Goal: Task Accomplishment & Management: Manage account settings

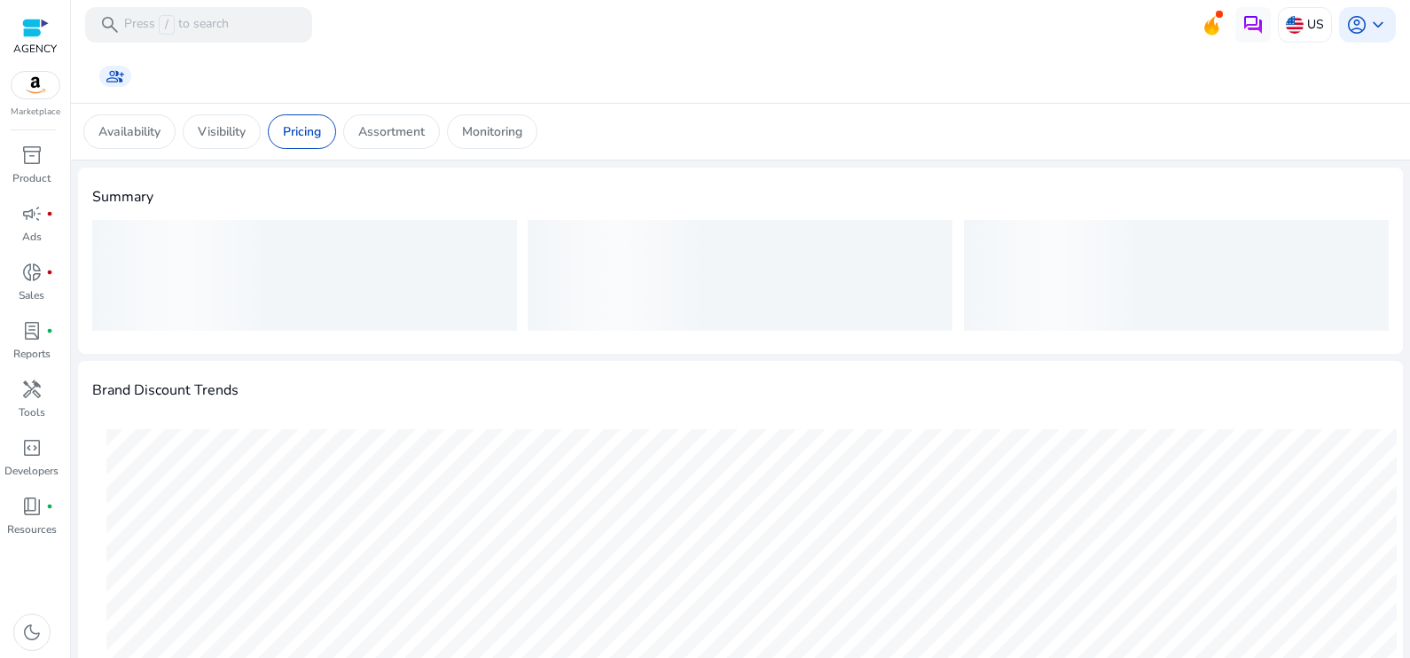
click at [243, 135] on p "Visibility" at bounding box center [222, 131] width 48 height 19
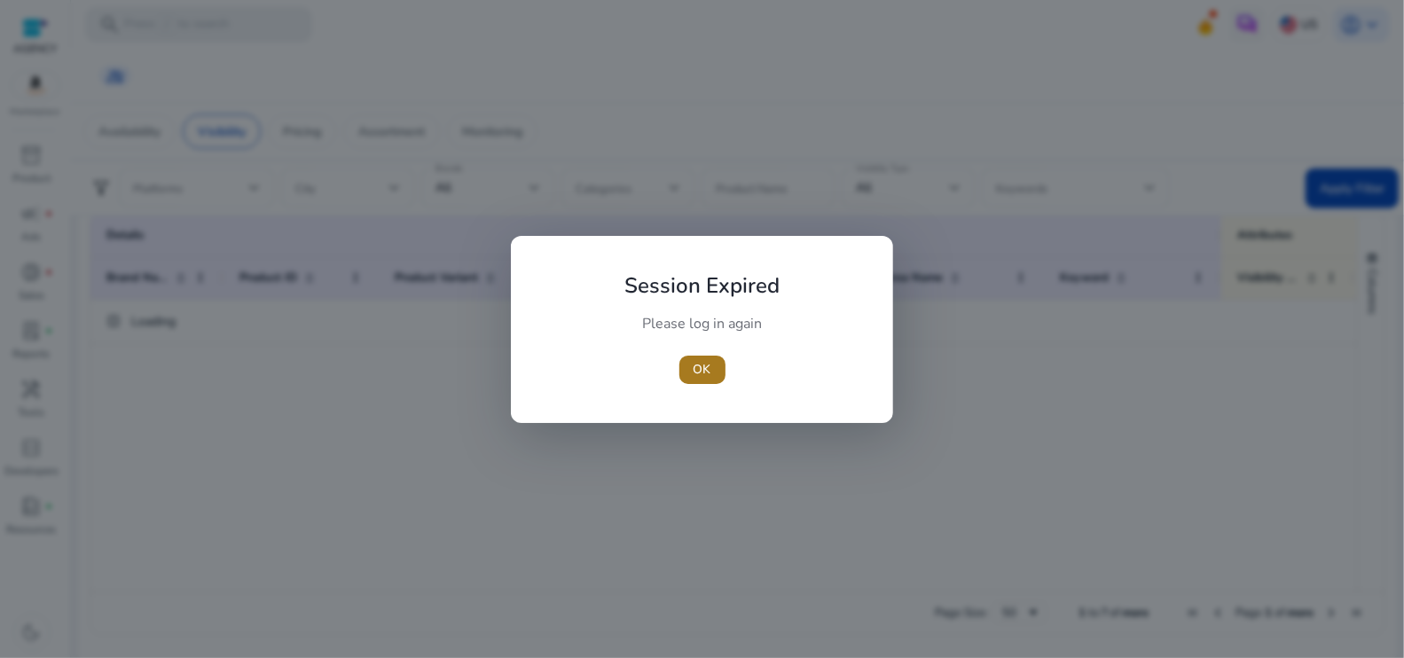
click at [700, 372] on span "OK" at bounding box center [702, 369] width 18 height 19
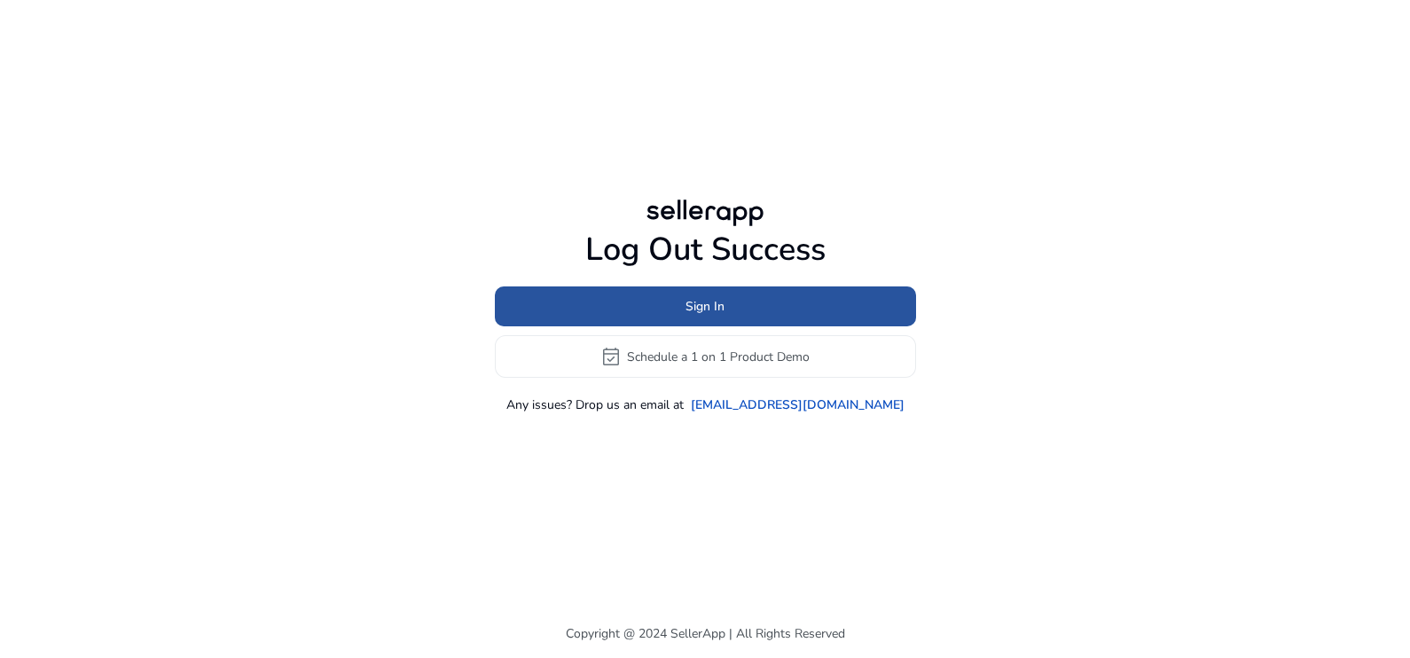
click at [730, 318] on span at bounding box center [705, 307] width 421 height 43
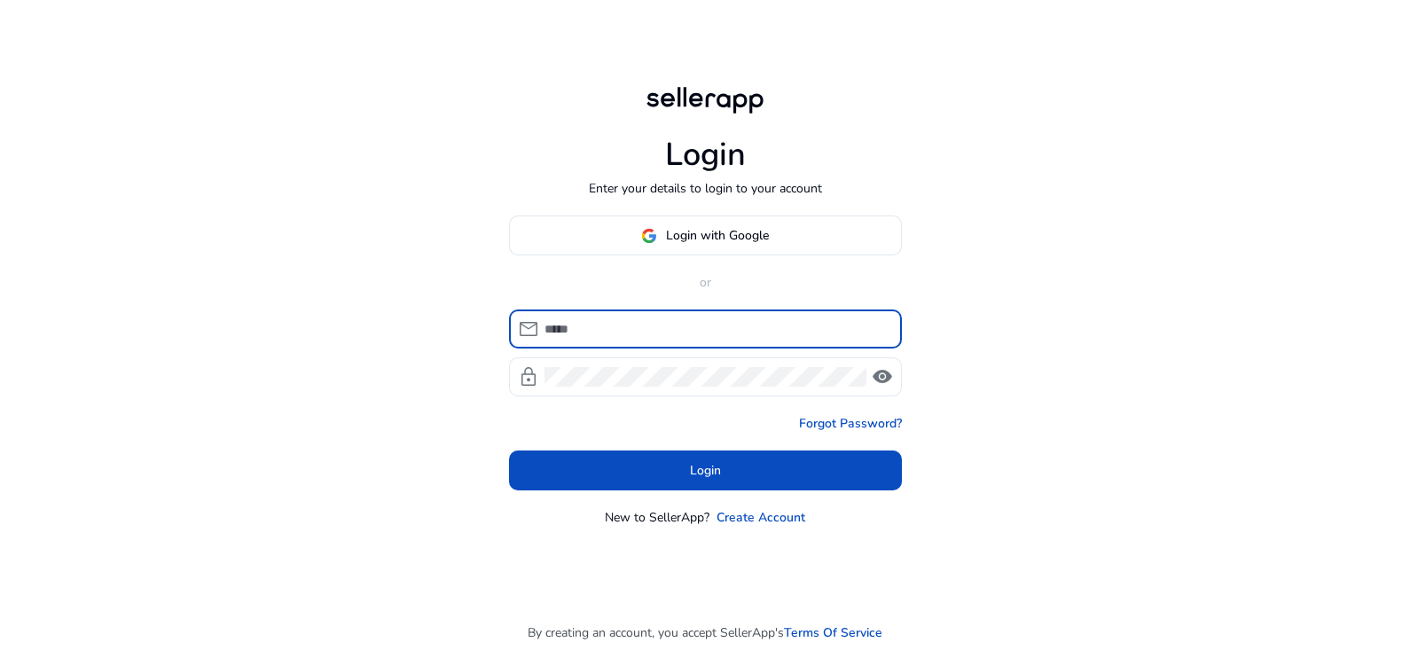
type input "**********"
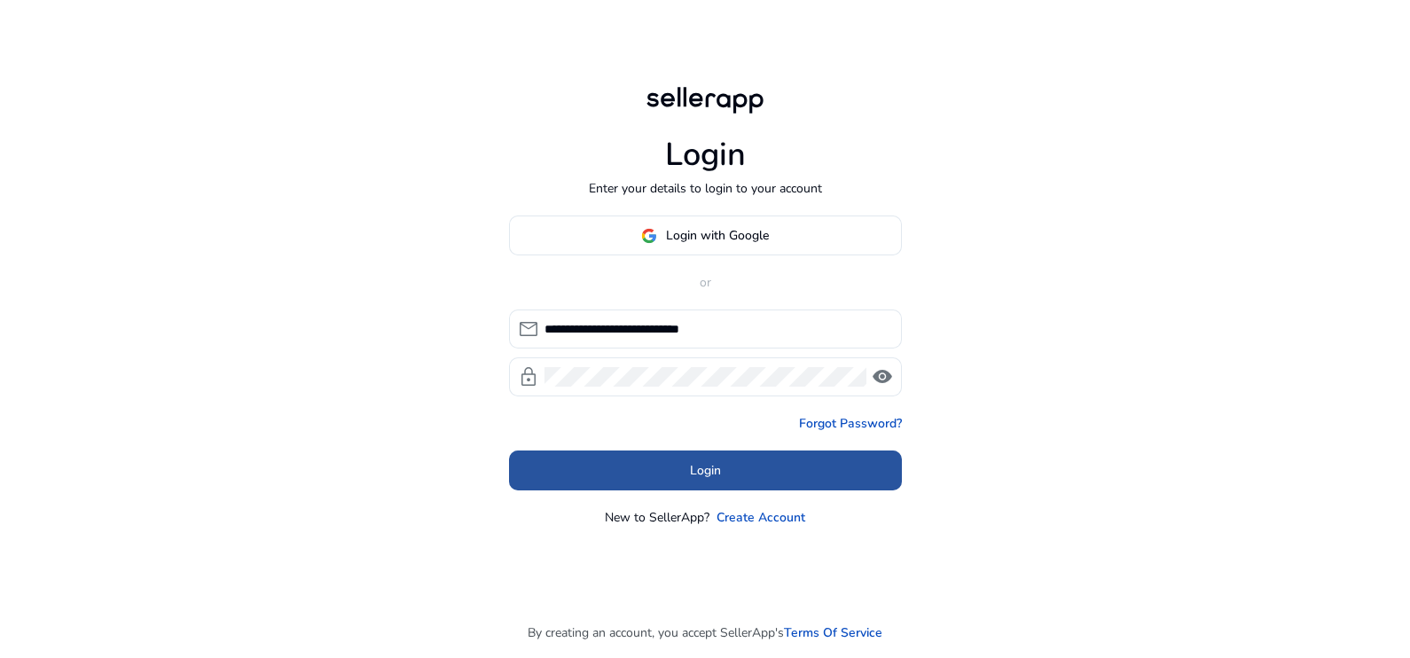
click at [701, 470] on span "Login" at bounding box center [705, 470] width 31 height 19
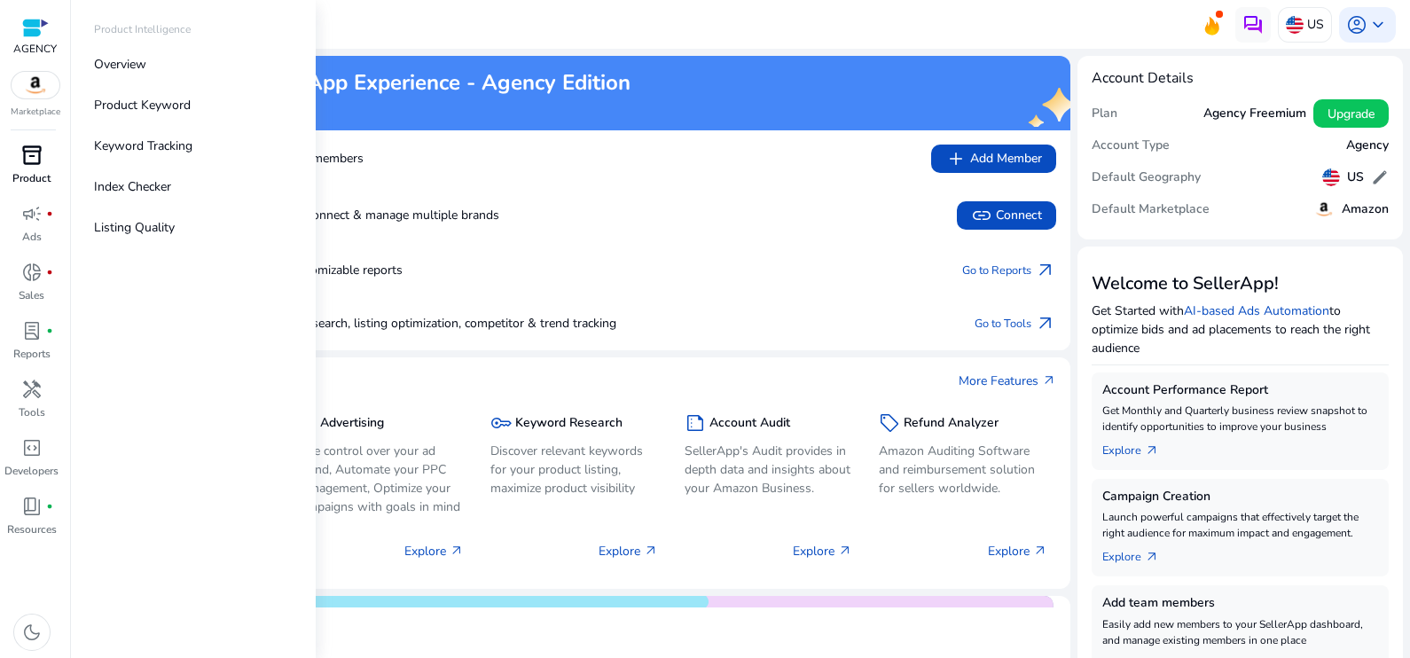
click at [44, 160] on div "inventory_2" at bounding box center [32, 155] width 50 height 28
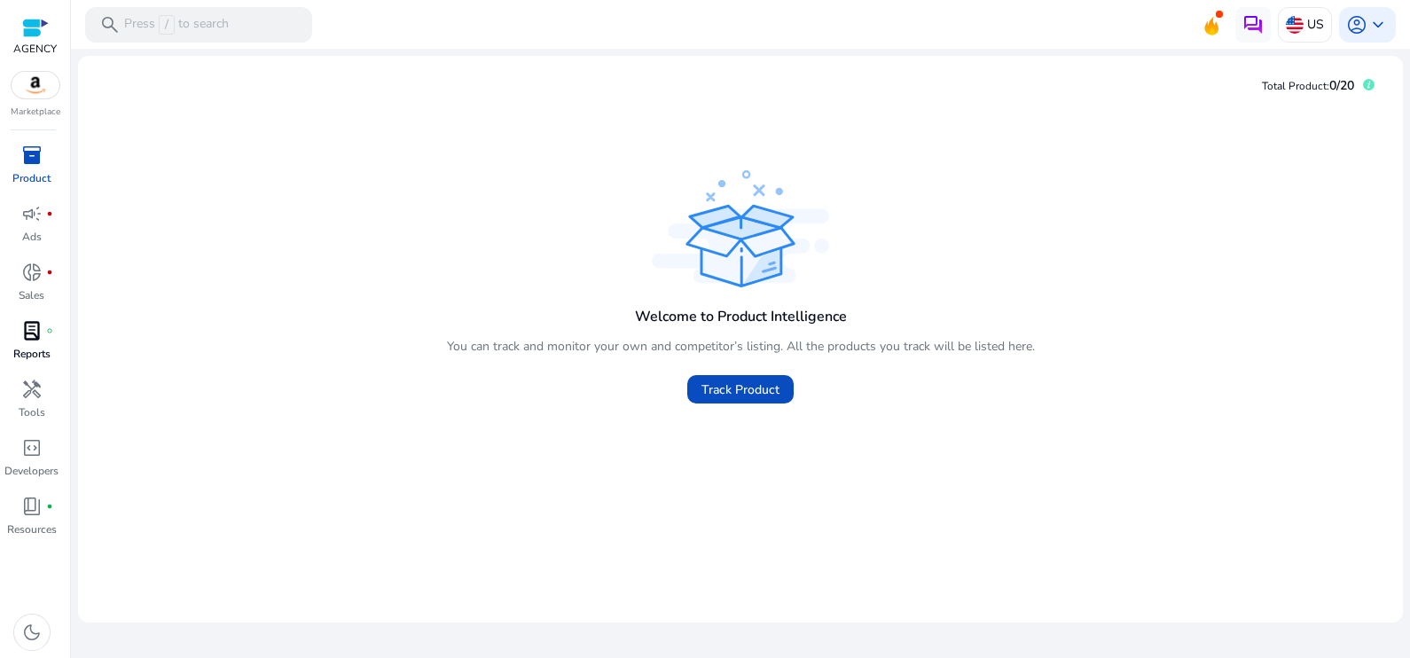
click at [27, 346] on p "Reports" at bounding box center [31, 354] width 37 height 16
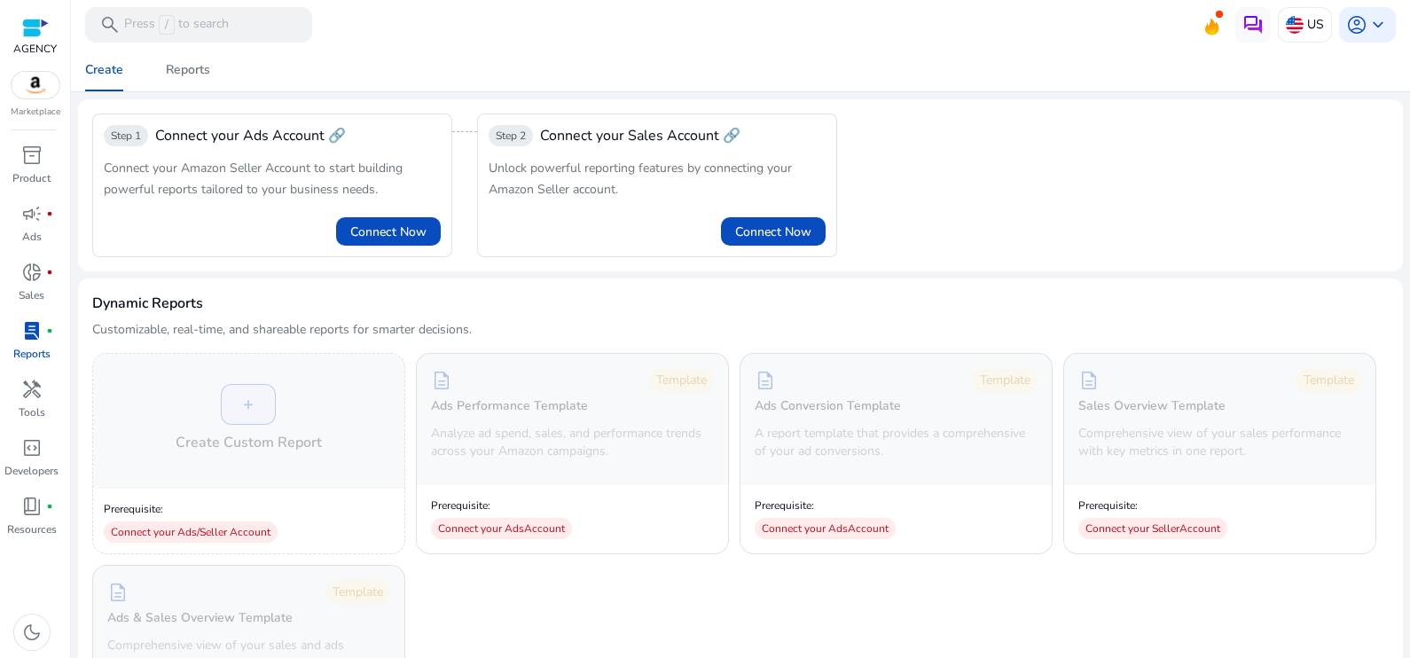
click at [27, 346] on p "Reports" at bounding box center [31, 354] width 37 height 16
click at [30, 346] on p "Reports" at bounding box center [31, 354] width 37 height 16
click at [31, 36] on div at bounding box center [35, 28] width 27 height 20
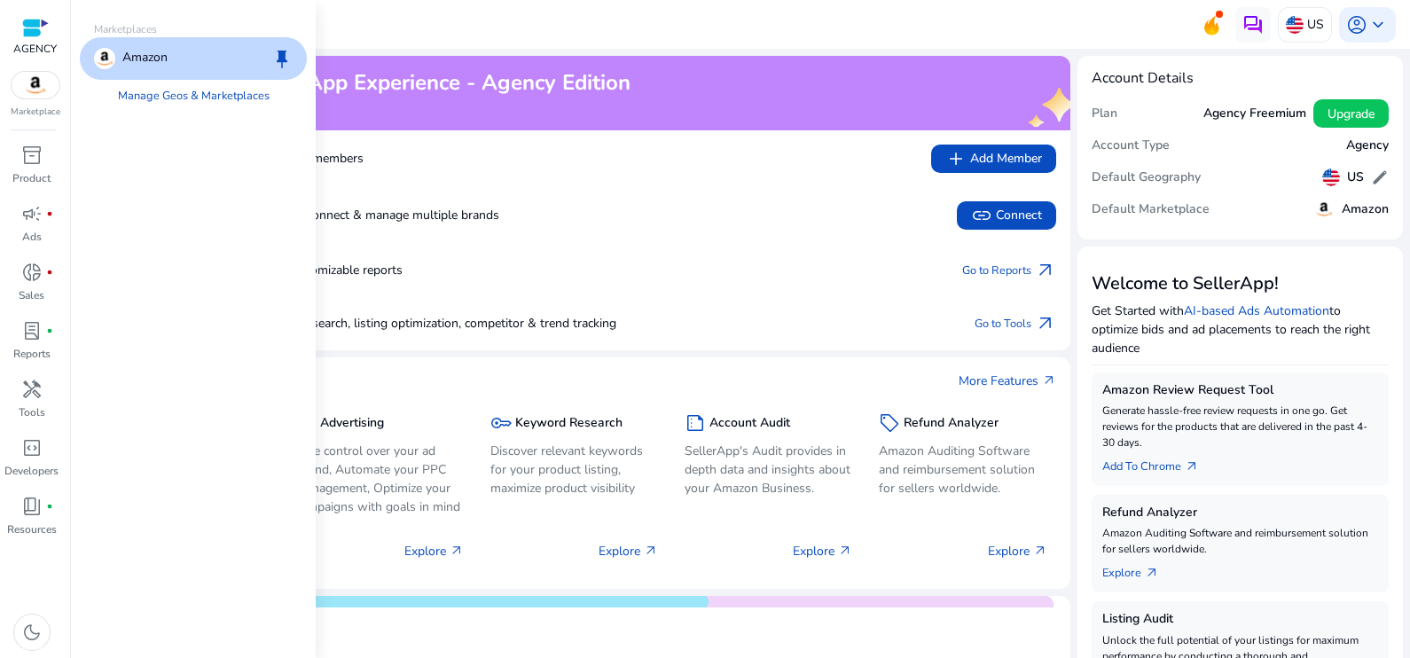
click at [48, 84] on img at bounding box center [36, 85] width 48 height 27
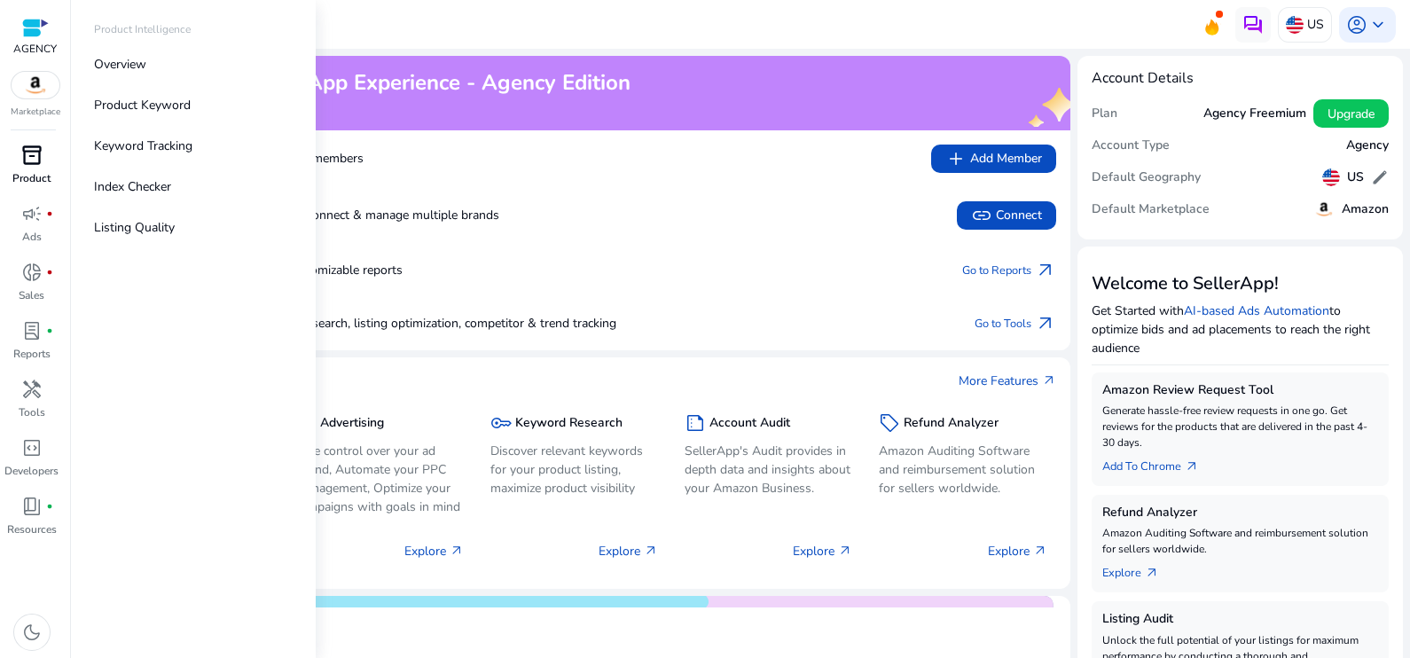
click at [44, 161] on div "inventory_2" at bounding box center [32, 155] width 50 height 28
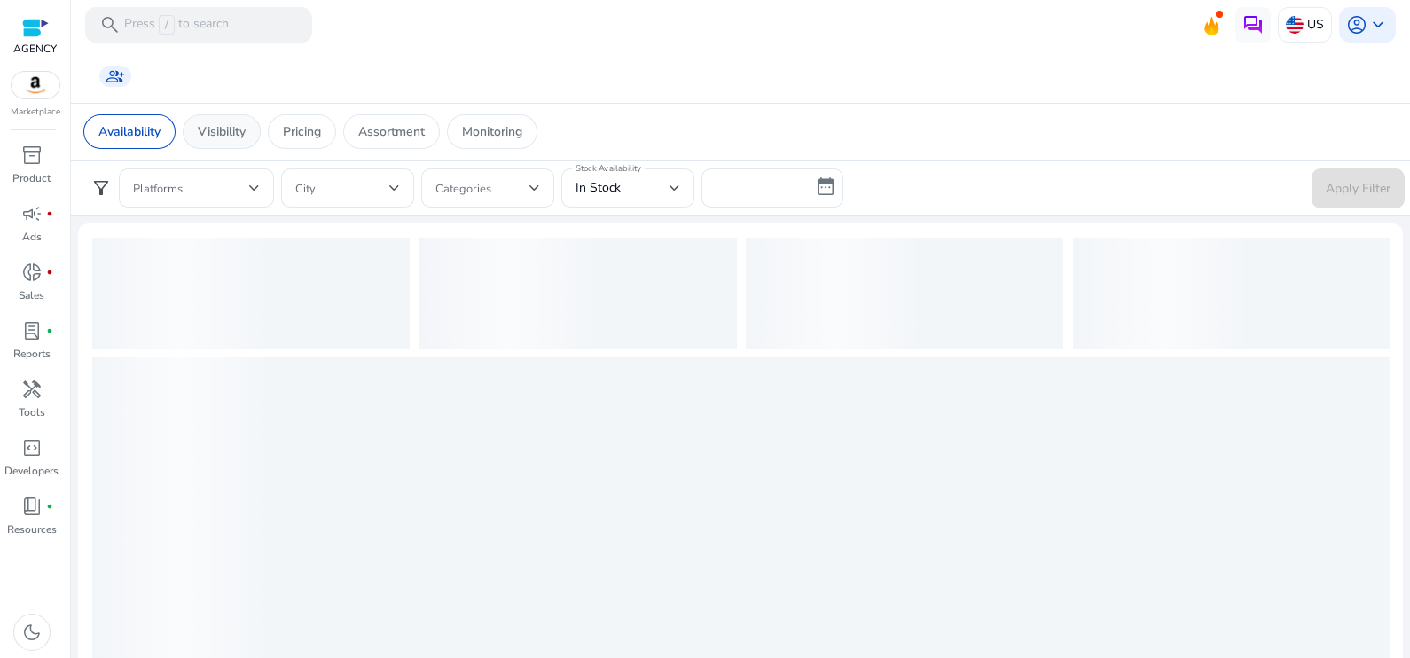
click at [229, 134] on p "Visibility" at bounding box center [222, 131] width 48 height 19
